Goal: Information Seeking & Learning: Learn about a topic

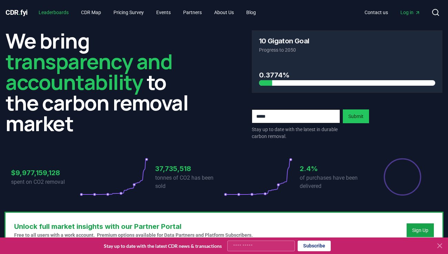
click at [64, 12] on link "Leaderboards" at bounding box center [53, 12] width 41 height 12
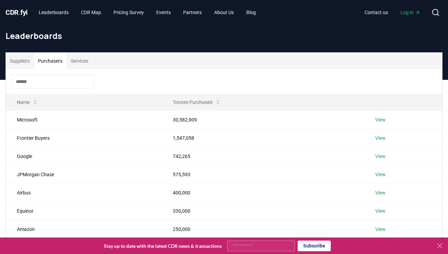
click at [50, 65] on button "Purchasers" at bounding box center [50, 61] width 33 height 17
click at [47, 86] on input at bounding box center [52, 82] width 83 height 14
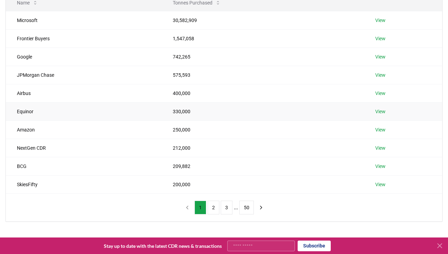
scroll to position [104, 0]
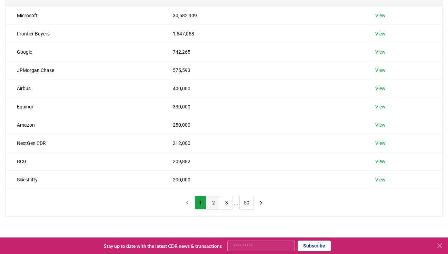
click at [211, 206] on button "2" at bounding box center [213, 203] width 12 height 14
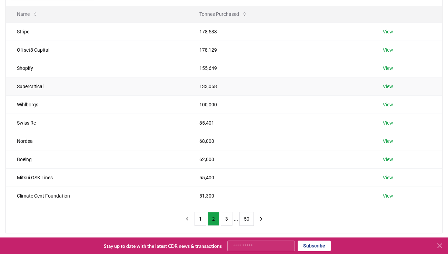
scroll to position [89, 0]
click at [225, 219] on button "3" at bounding box center [226, 219] width 12 height 14
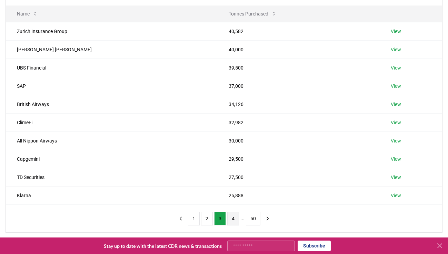
click at [230, 215] on button "4" at bounding box center [233, 219] width 12 height 14
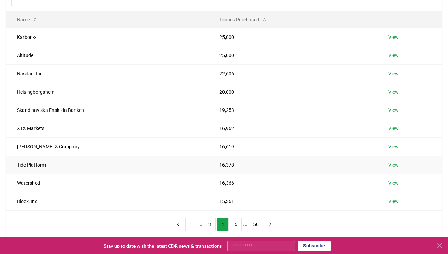
scroll to position [85, 0]
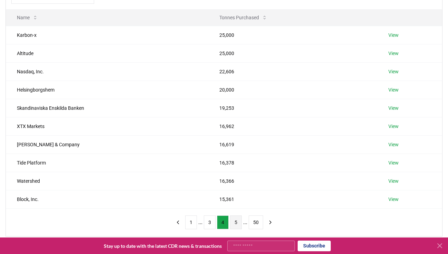
click at [233, 227] on button "5" at bounding box center [236, 223] width 12 height 14
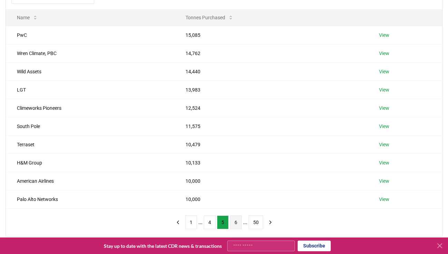
click at [232, 225] on button "6" at bounding box center [236, 223] width 12 height 14
